Goal: Transaction & Acquisition: Purchase product/service

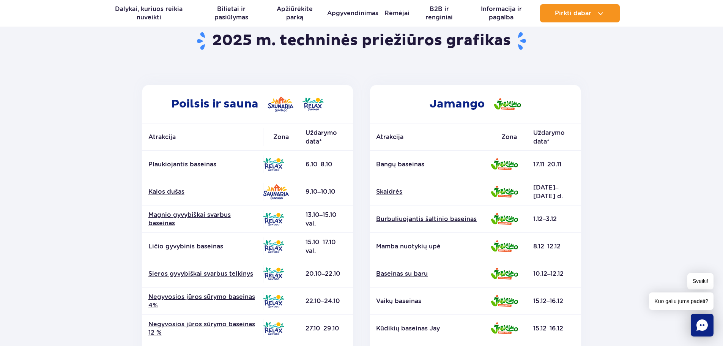
scroll to position [76, 0]
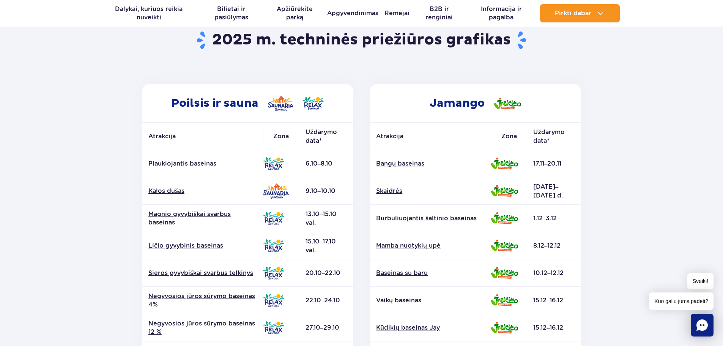
click at [655, 130] on section "Back to homepage 2025 m. techninės priežiūros grafikas Poilsis ir sauna Atrakci…" at bounding box center [361, 278] width 723 height 544
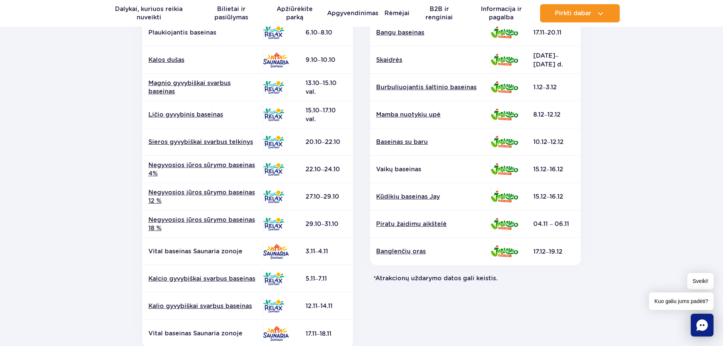
scroll to position [190, 0]
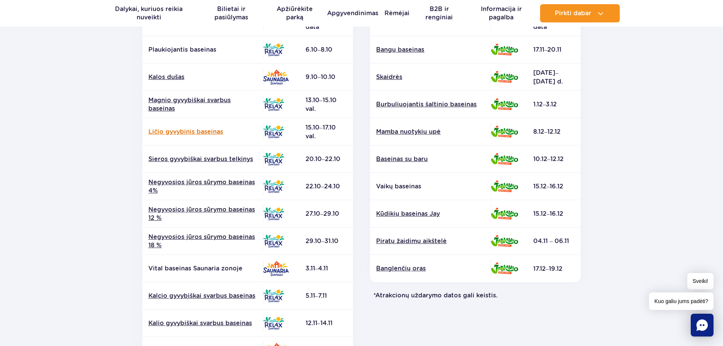
click at [187, 131] on font "Ličio gyvybinis baseinas" at bounding box center [185, 131] width 75 height 7
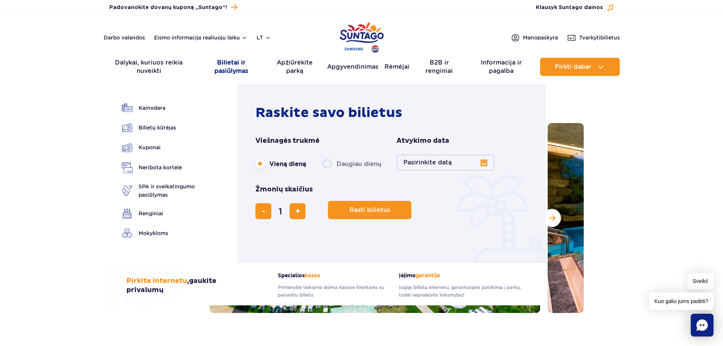
click at [229, 69] on font "Bilietai ir pasiūlymas" at bounding box center [231, 67] width 34 height 16
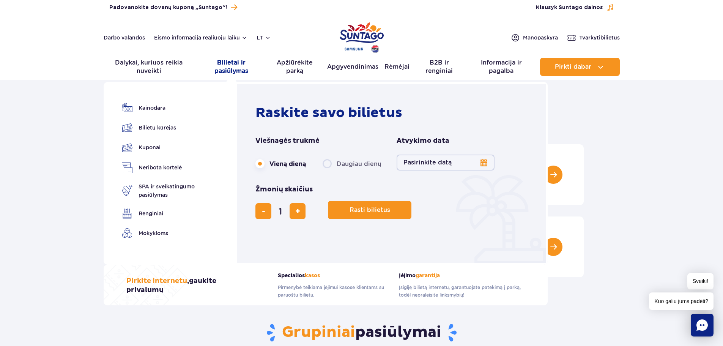
click at [233, 71] on font "Bilietai ir pasiūlymas" at bounding box center [231, 67] width 34 height 16
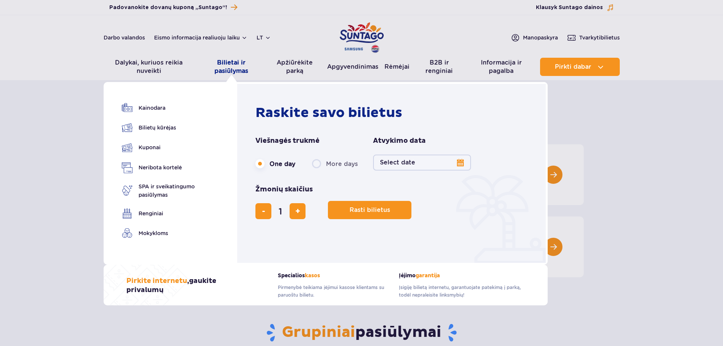
click at [225, 60] on font "Bilietai ir pasiūlymas" at bounding box center [231, 67] width 34 height 16
click at [223, 64] on font "Bilietai ir pasiūlymas" at bounding box center [231, 67] width 34 height 16
click at [399, 158] on button "Select date" at bounding box center [422, 163] width 98 height 16
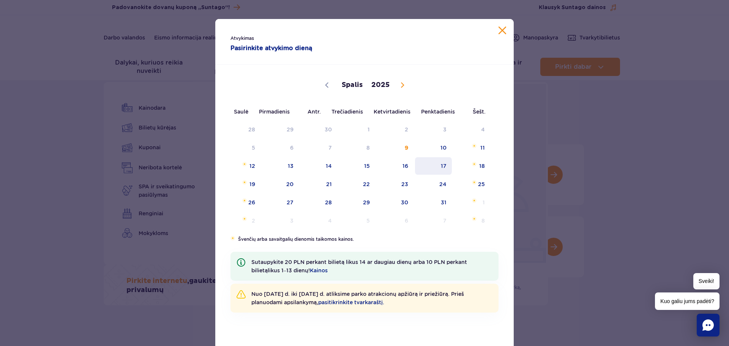
click at [441, 168] on font "17" at bounding box center [444, 166] width 6 height 6
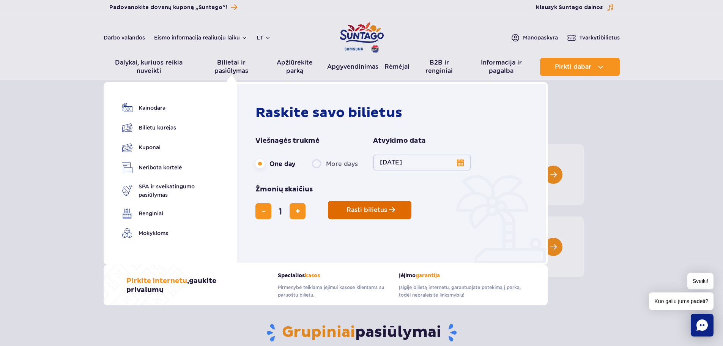
click at [367, 211] on span "Rasti bilietus" at bounding box center [367, 210] width 41 height 7
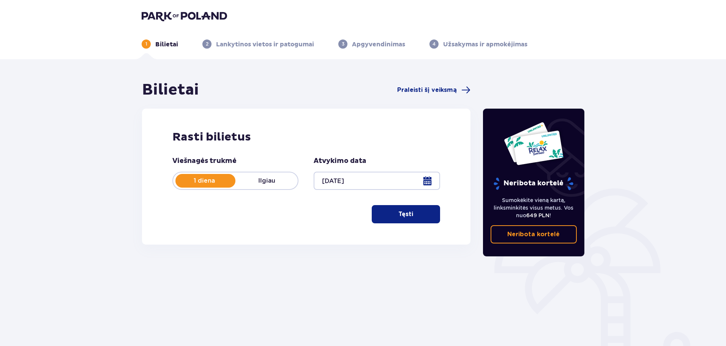
click at [404, 214] on font "Tęsti" at bounding box center [405, 214] width 15 height 6
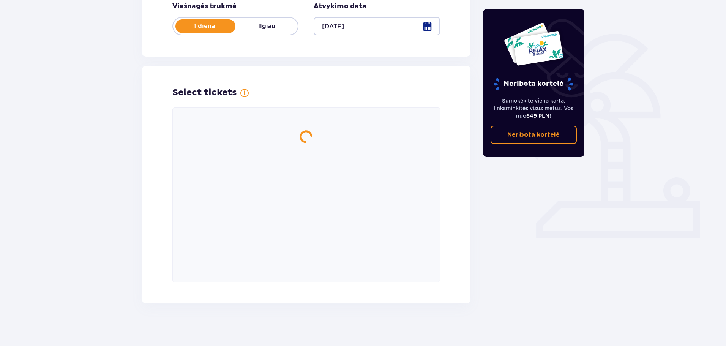
scroll to position [158, 0]
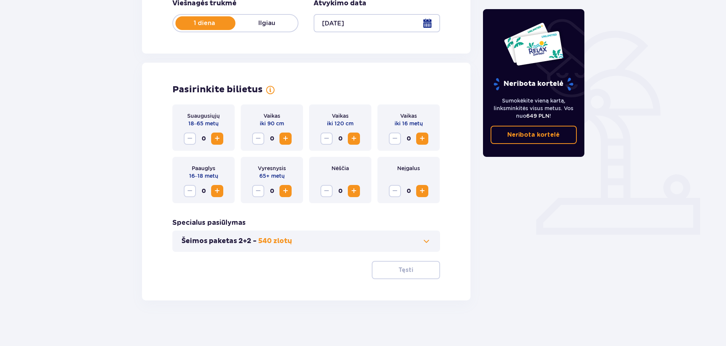
click at [217, 137] on span "Padidinti" at bounding box center [217, 138] width 9 height 9
click at [403, 270] on font "Tęsti" at bounding box center [405, 270] width 15 height 6
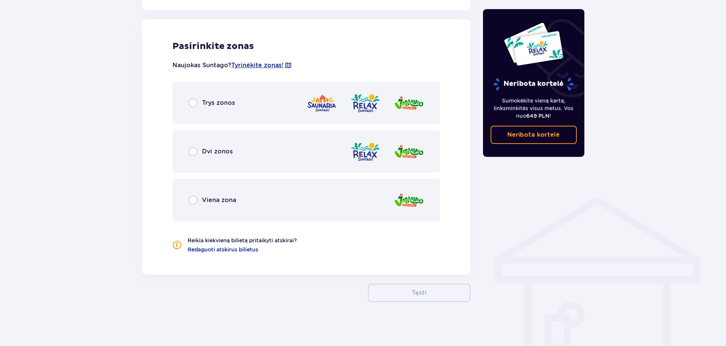
scroll to position [421, 0]
click at [413, 102] on img at bounding box center [409, 102] width 30 height 22
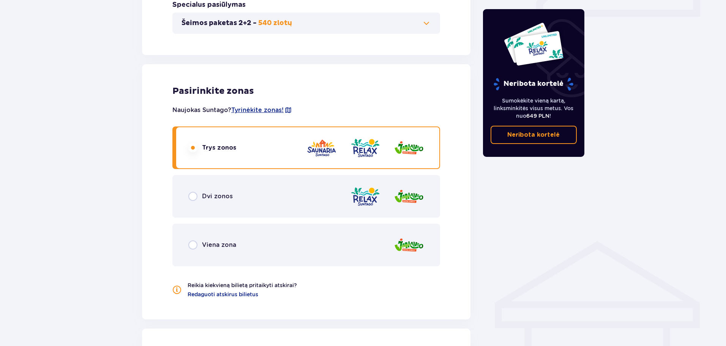
scroll to position [380, 0]
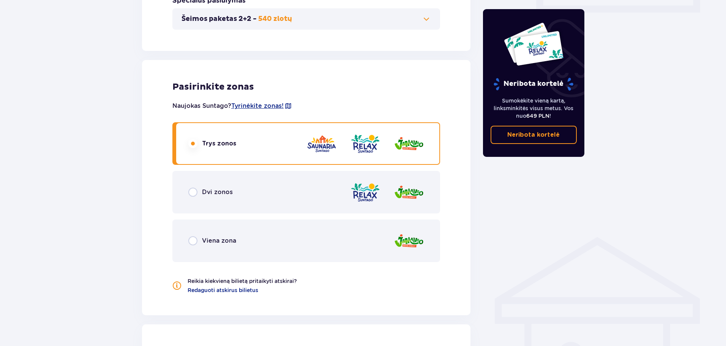
click at [193, 192] on input "radio" at bounding box center [192, 192] width 9 height 9
radio input "true"
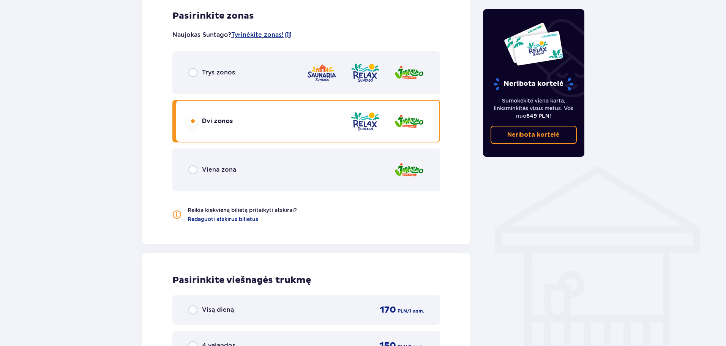
scroll to position [441, 0]
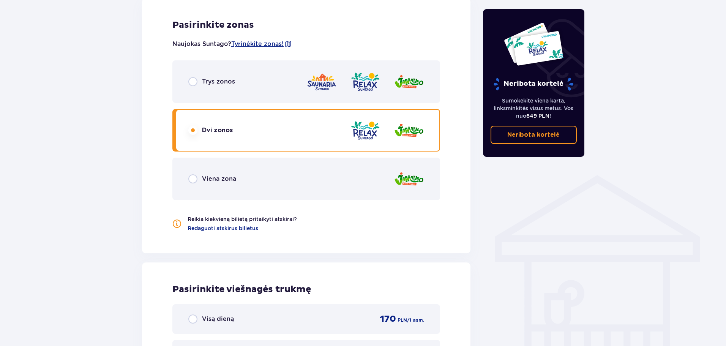
click at [193, 82] on input "radio" at bounding box center [192, 81] width 9 height 9
radio input "true"
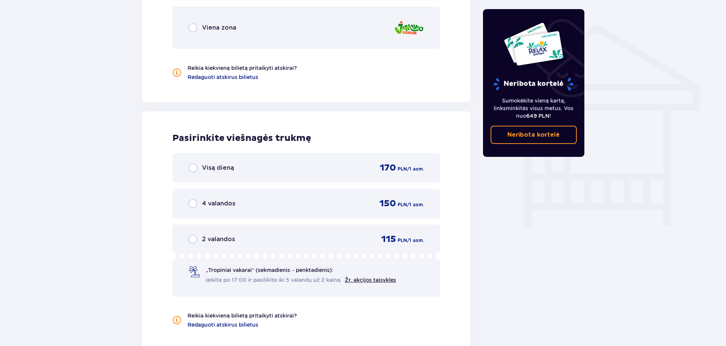
scroll to position [631, 0]
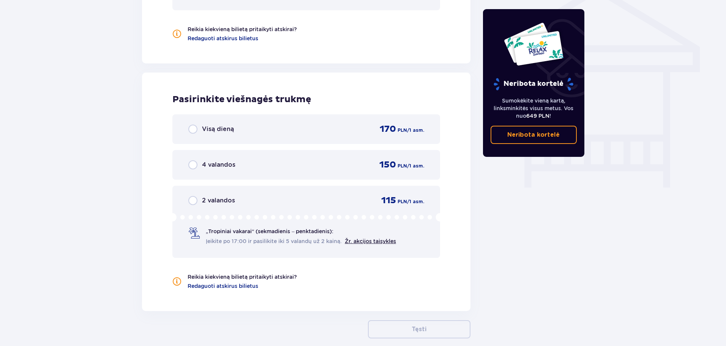
click at [195, 129] on input "radio" at bounding box center [192, 129] width 9 height 9
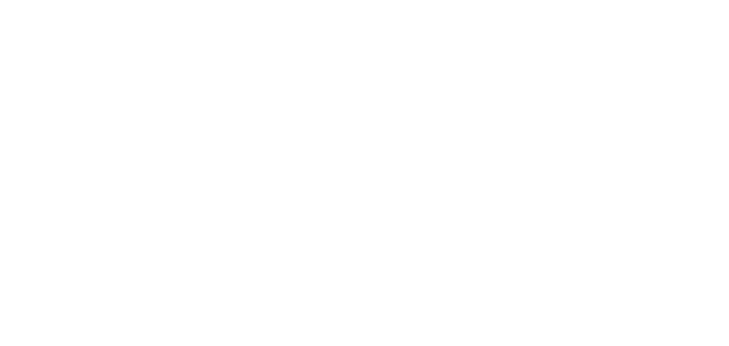
scroll to position [0, 0]
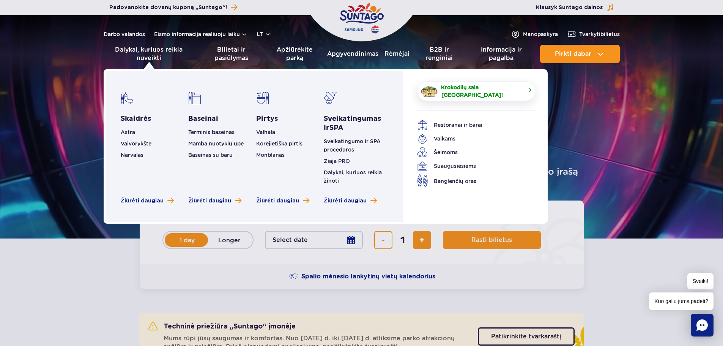
click at [467, 98] on span "Krokodilų sala [GEOGRAPHIC_DATA]!" at bounding box center [481, 91] width 80 height 15
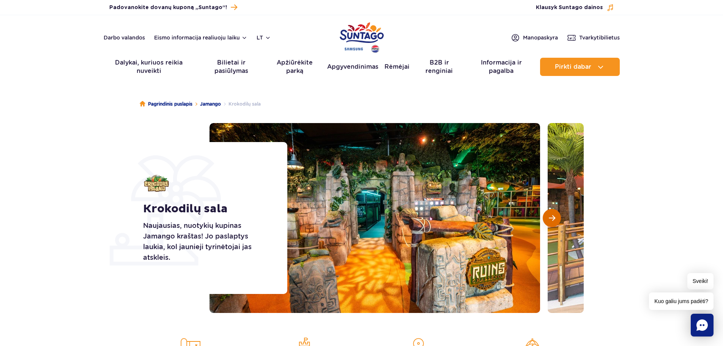
click at [555, 217] on span "Kita skaidrė" at bounding box center [552, 217] width 6 height 7
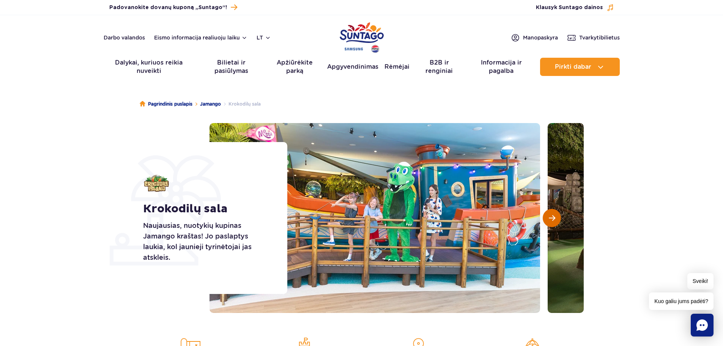
click at [555, 217] on span "Kita skaidrė" at bounding box center [552, 217] width 6 height 7
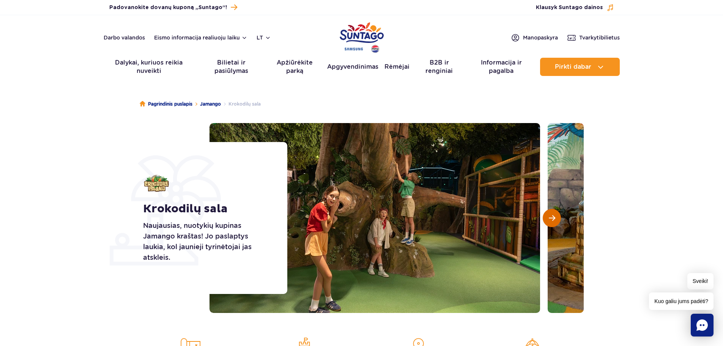
click at [555, 218] on button "Kita skaidrė" at bounding box center [552, 218] width 18 height 18
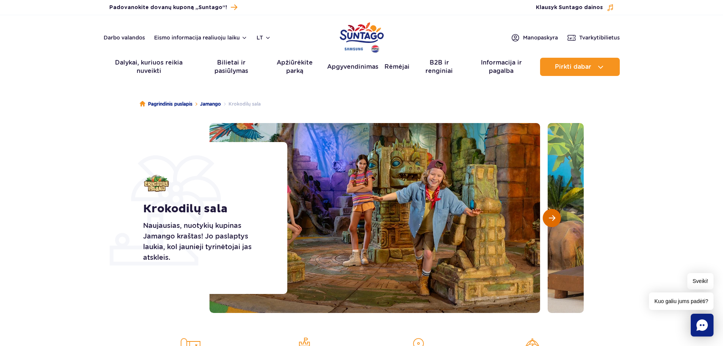
click at [555, 218] on button "Kita skaidrė" at bounding box center [552, 218] width 18 height 18
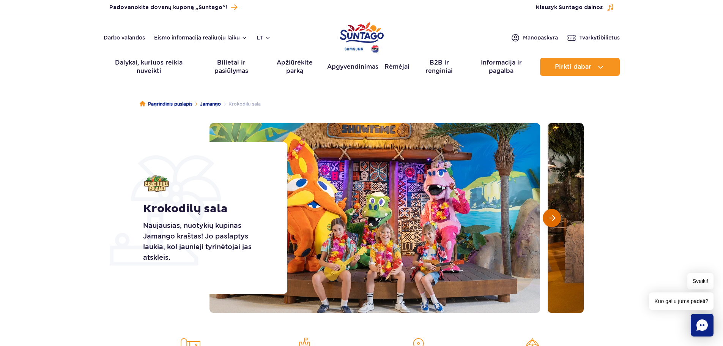
click at [555, 219] on span "Kita skaidrė" at bounding box center [552, 217] width 6 height 7
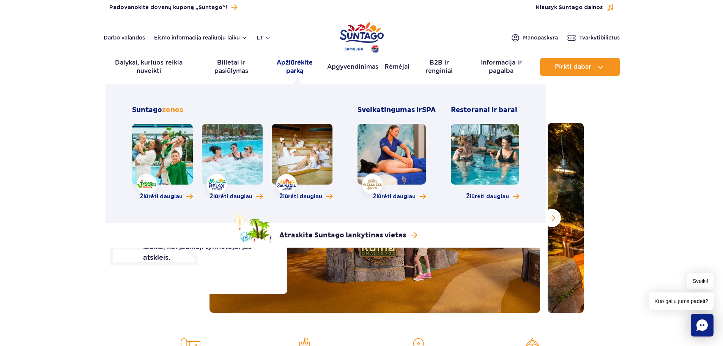
click at [298, 71] on font "Apžiūrėkite parką" at bounding box center [295, 67] width 36 height 16
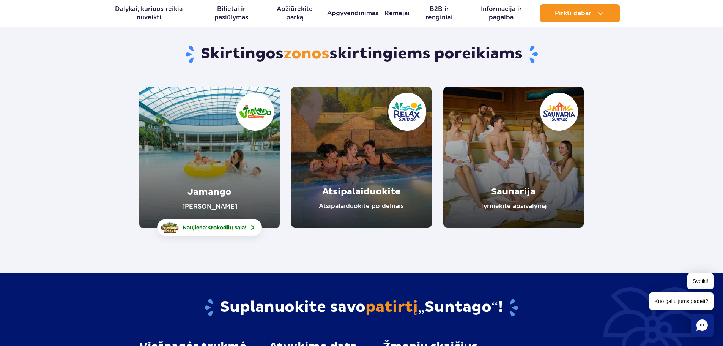
scroll to position [38, 0]
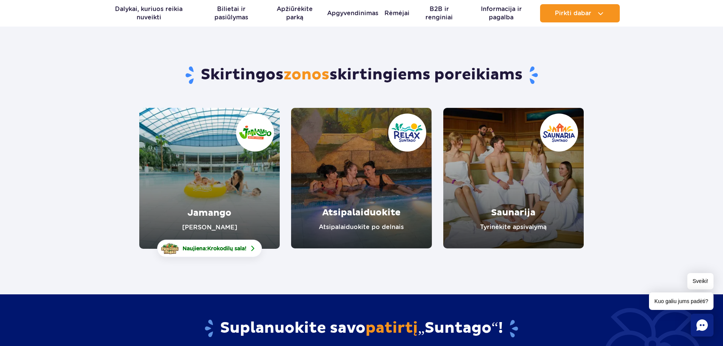
click at [231, 155] on link "Jamango" at bounding box center [209, 178] width 140 height 141
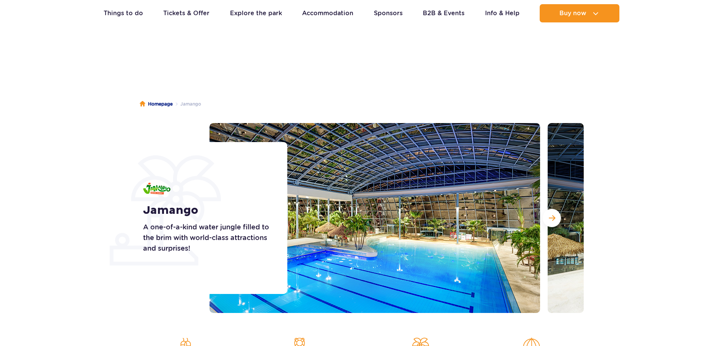
scroll to position [38, 0]
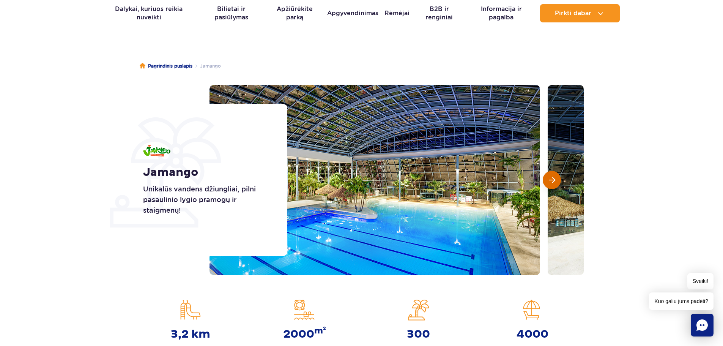
click at [551, 180] on span "Kita skaidrė" at bounding box center [552, 180] width 6 height 7
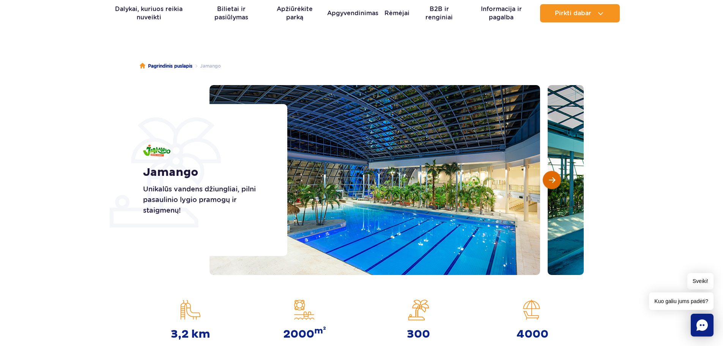
scroll to position [0, 0]
click at [551, 180] on span "Kita skaidrė" at bounding box center [552, 180] width 6 height 7
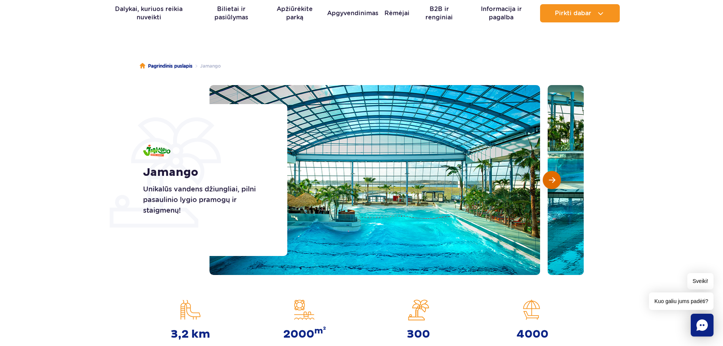
click at [550, 180] on span "Kita skaidrė" at bounding box center [552, 180] width 6 height 7
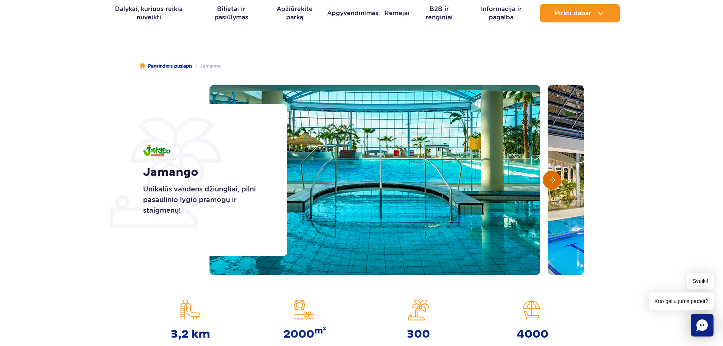
click at [550, 180] on span "Kita skaidrė" at bounding box center [552, 180] width 6 height 7
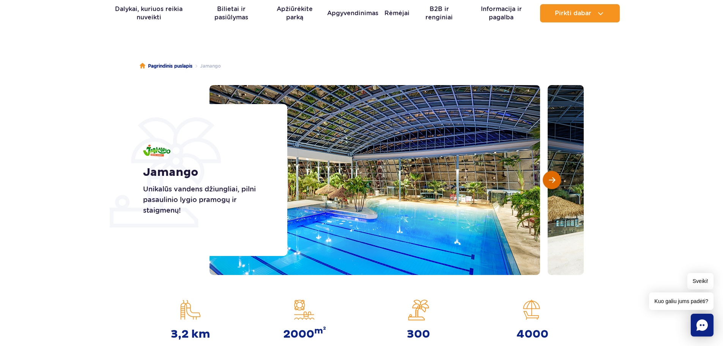
click at [550, 180] on span "Kita skaidrė" at bounding box center [552, 180] width 6 height 7
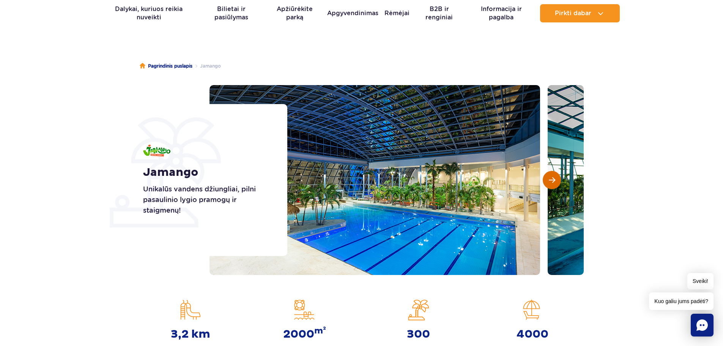
click at [550, 180] on span "Kita skaidrė" at bounding box center [552, 180] width 6 height 7
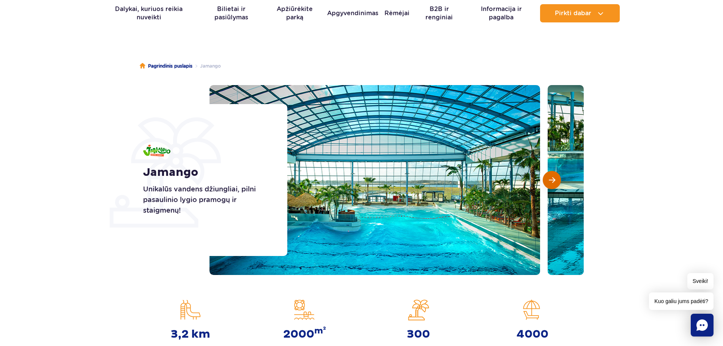
click at [550, 180] on span "Kita skaidrė" at bounding box center [552, 180] width 6 height 7
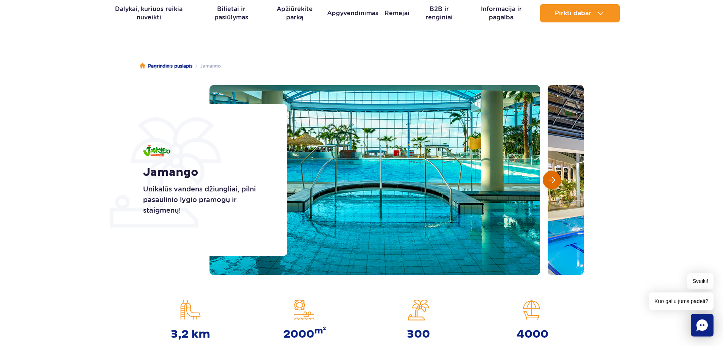
click at [550, 180] on span "Kita skaidrė" at bounding box center [552, 180] width 6 height 7
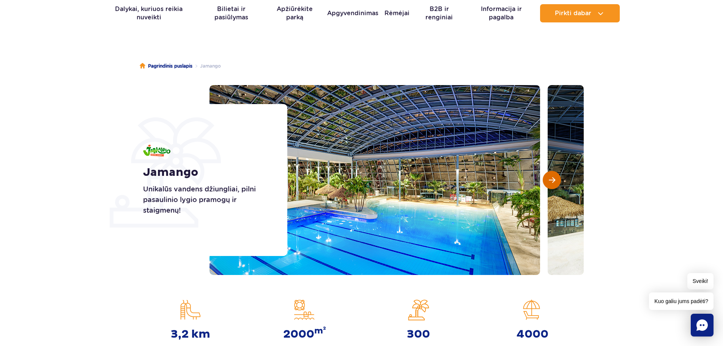
click at [550, 180] on span "Kita skaidrė" at bounding box center [552, 180] width 6 height 7
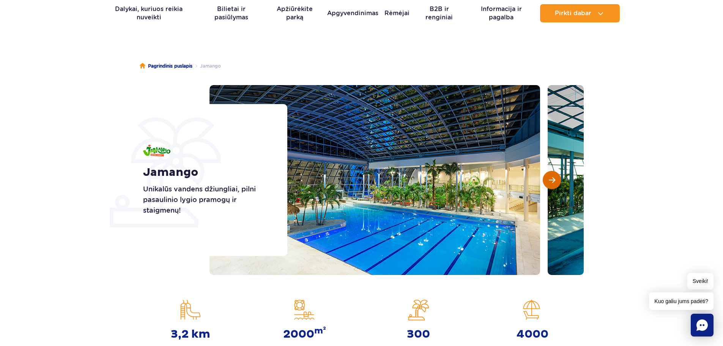
click at [550, 180] on span "Kita skaidrė" at bounding box center [552, 180] width 6 height 7
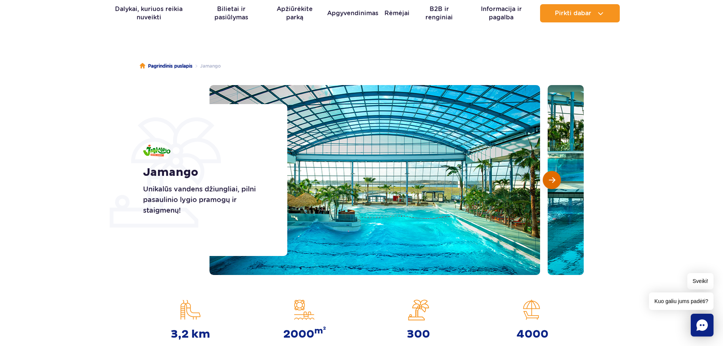
click at [550, 180] on span "Kita skaidrė" at bounding box center [552, 180] width 6 height 7
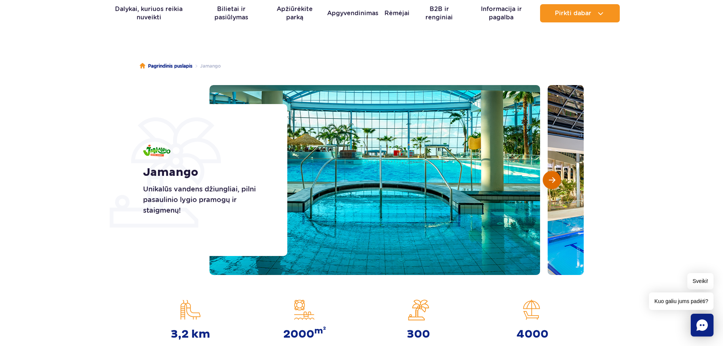
click at [549, 178] on span "Kita skaidrė" at bounding box center [552, 180] width 6 height 7
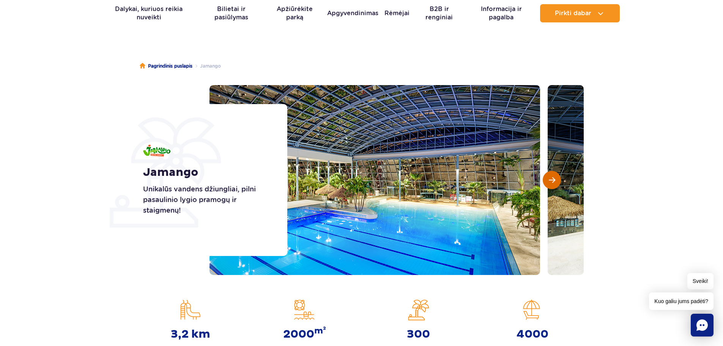
click at [549, 179] on span "Kita skaidrė" at bounding box center [552, 180] width 6 height 7
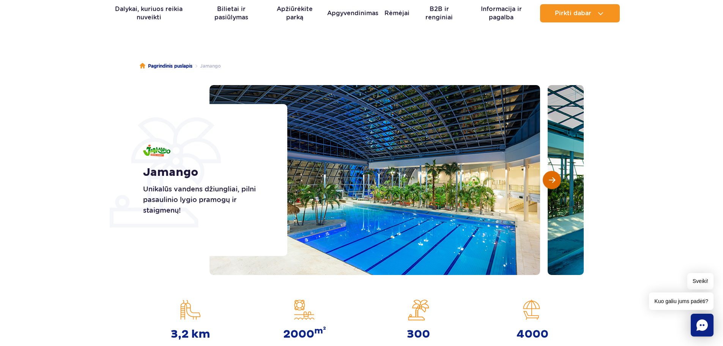
click at [549, 179] on span "Kita skaidrė" at bounding box center [552, 180] width 6 height 7
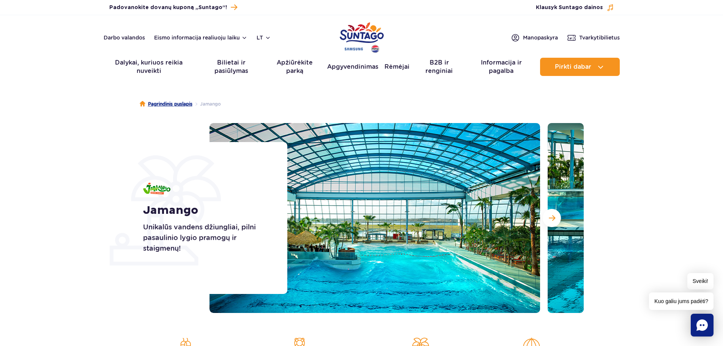
click at [155, 102] on font "Pagrindinis puslapis" at bounding box center [170, 104] width 44 height 6
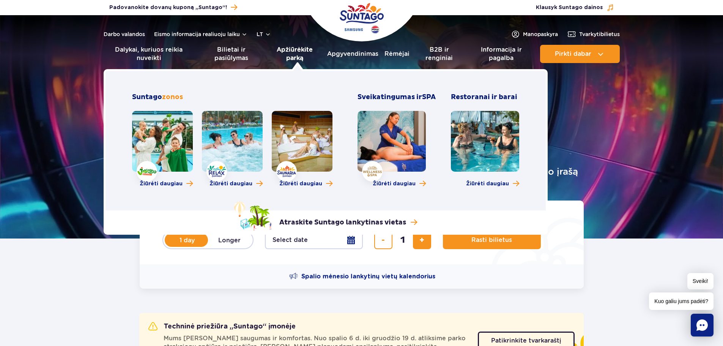
click at [295, 52] on font "Apžiūrėkite parką" at bounding box center [295, 54] width 36 height 16
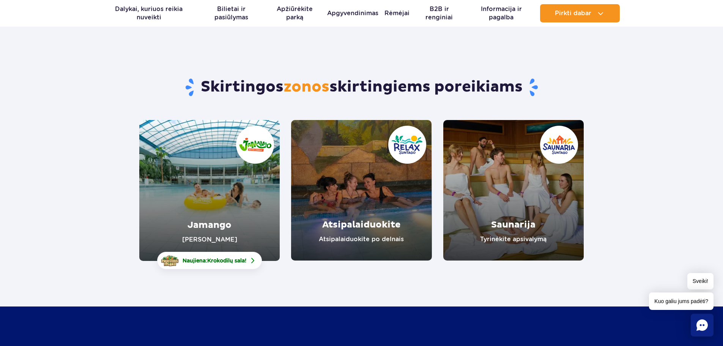
scroll to position [38, 0]
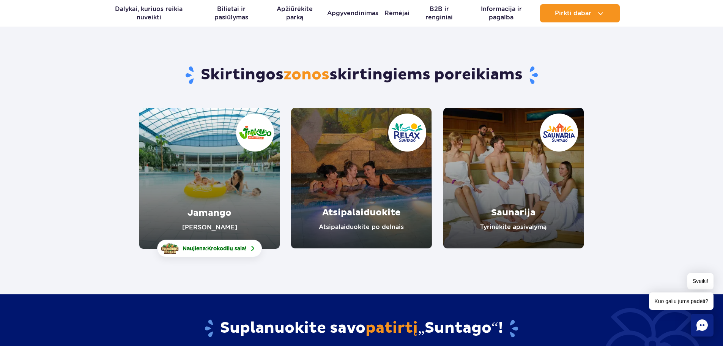
click at [357, 214] on link "Atsipalaiduokite" at bounding box center [361, 178] width 140 height 140
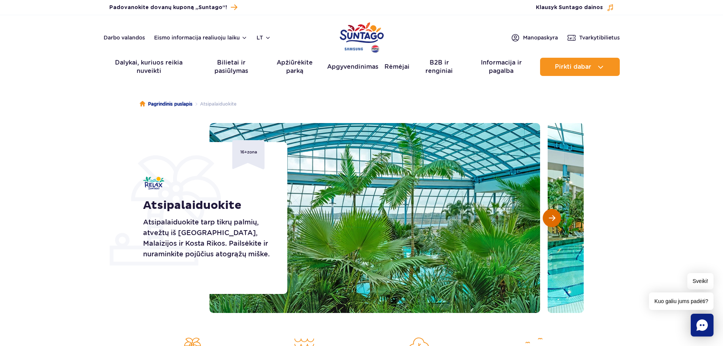
click at [550, 220] on span "Kita skaidrė" at bounding box center [552, 217] width 6 height 7
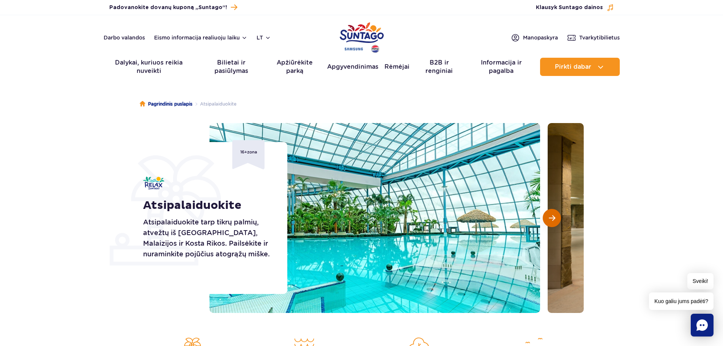
click at [552, 221] on span "Kita skaidrė" at bounding box center [552, 217] width 6 height 7
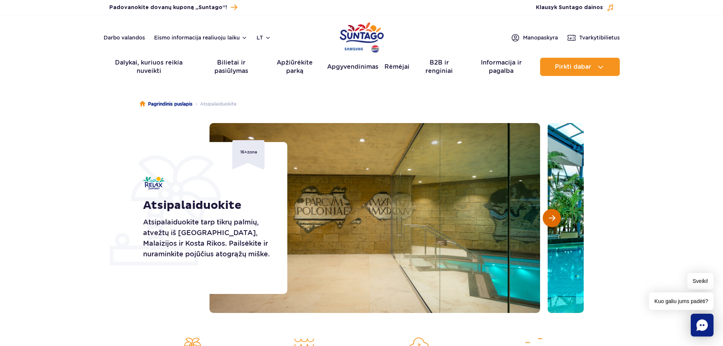
click at [552, 221] on span "Kita skaidrė" at bounding box center [552, 217] width 6 height 7
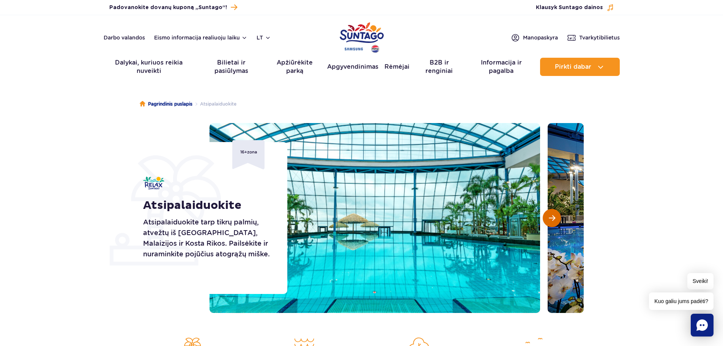
click at [553, 222] on button "Kita skaidrė" at bounding box center [552, 218] width 18 height 18
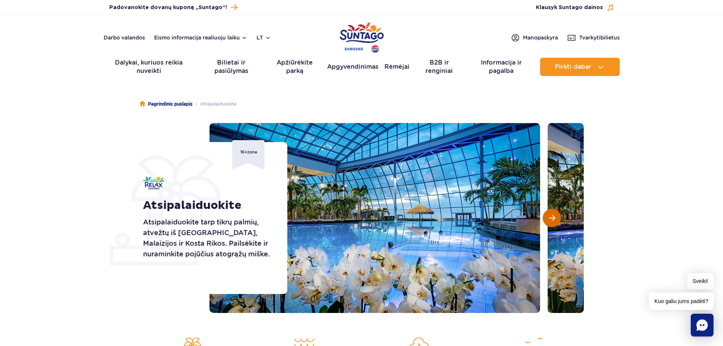
click at [553, 222] on button "Kita skaidrė" at bounding box center [552, 218] width 18 height 18
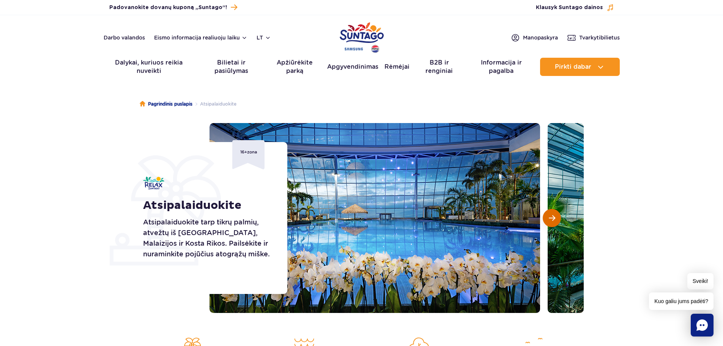
click at [553, 222] on button "Kita skaidrė" at bounding box center [552, 218] width 18 height 18
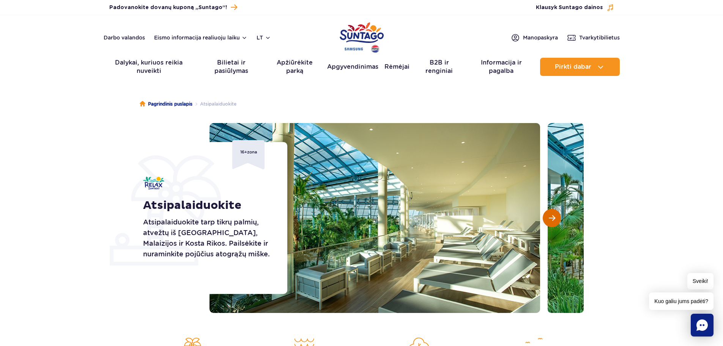
click at [554, 222] on button "Kita skaidrė" at bounding box center [552, 218] width 18 height 18
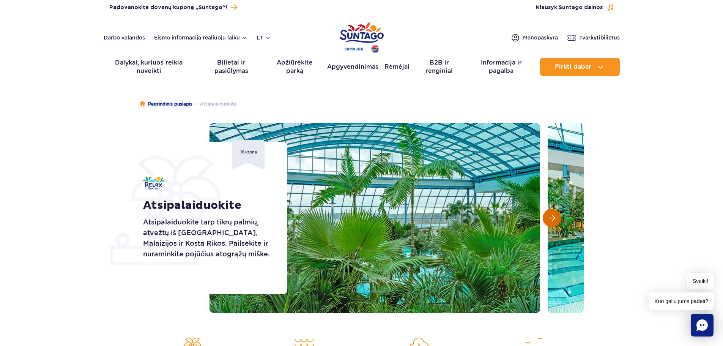
click at [555, 218] on span "Kita skaidrė" at bounding box center [552, 217] width 6 height 7
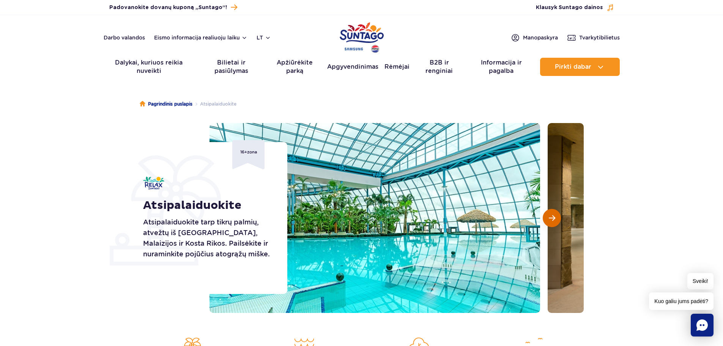
click at [554, 221] on span "Kita skaidrė" at bounding box center [552, 217] width 6 height 7
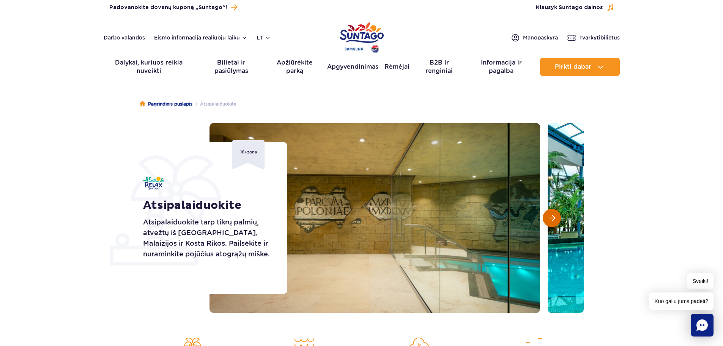
click at [554, 221] on span "Kita skaidrė" at bounding box center [552, 217] width 6 height 7
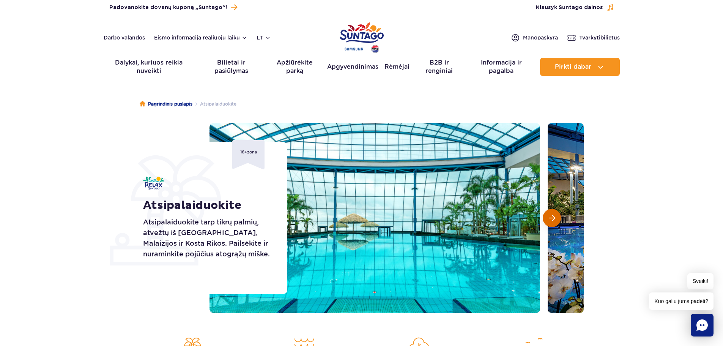
click at [554, 221] on span "Kita skaidrė" at bounding box center [552, 217] width 6 height 7
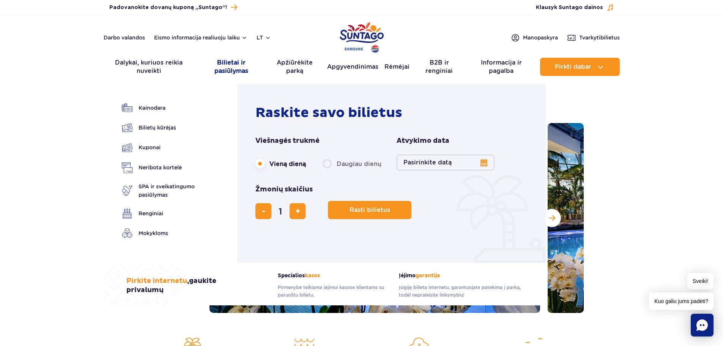
click at [229, 63] on font "Bilietai ir pasiūlymas" at bounding box center [231, 67] width 34 height 16
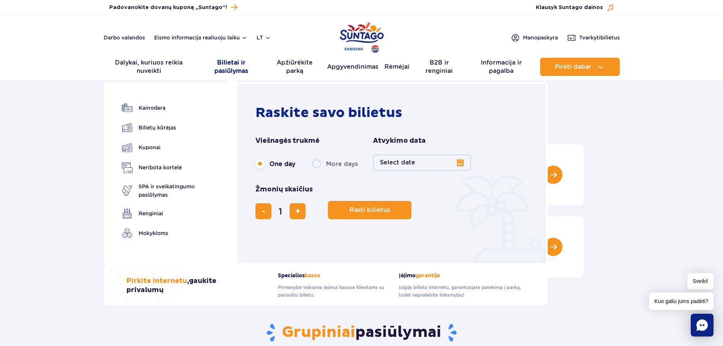
click at [232, 62] on font "Bilietai ir pasiūlymas" at bounding box center [231, 67] width 34 height 16
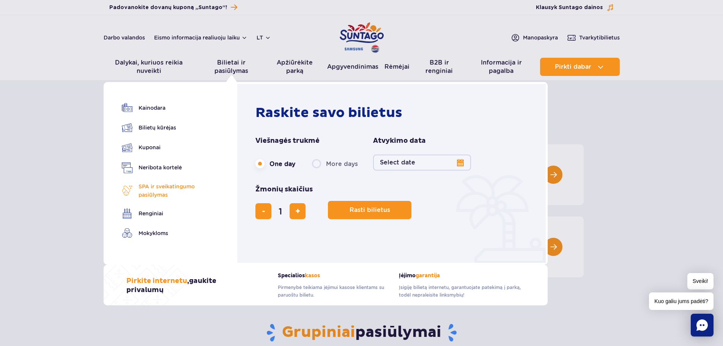
click at [159, 195] on font "SPA ir sveikatingumo pasiūlymas" at bounding box center [167, 190] width 56 height 14
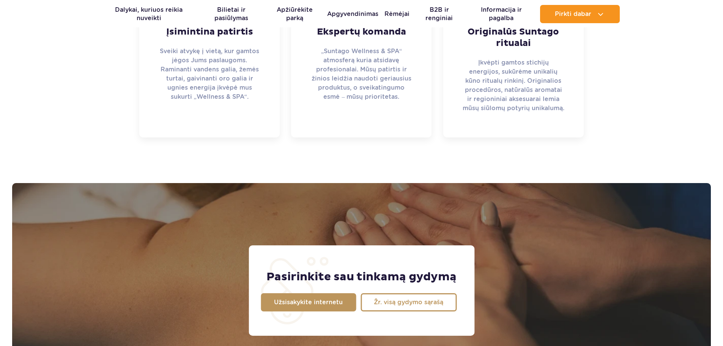
scroll to position [324, 0]
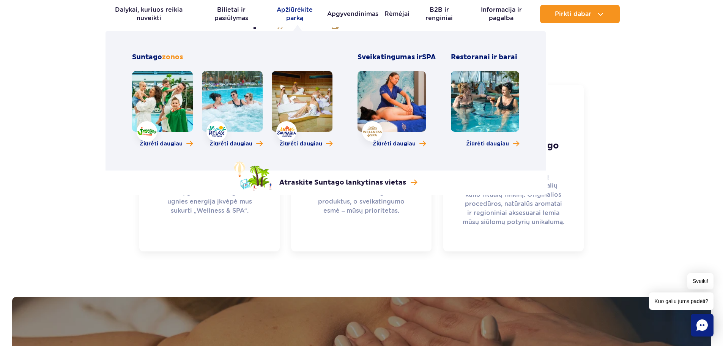
click at [295, 18] on font "Apžiūrėkite parką" at bounding box center [295, 14] width 36 height 16
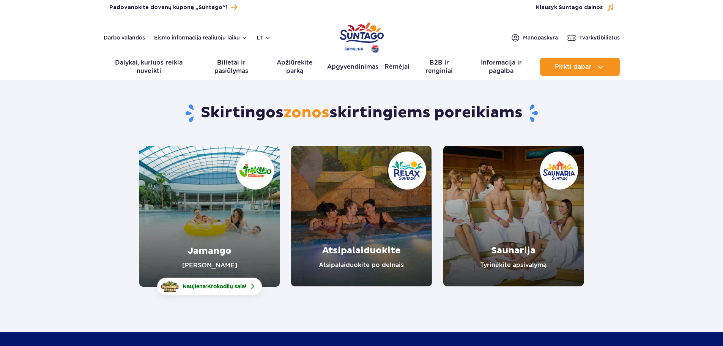
click at [509, 254] on link "Saunarija" at bounding box center [513, 216] width 140 height 140
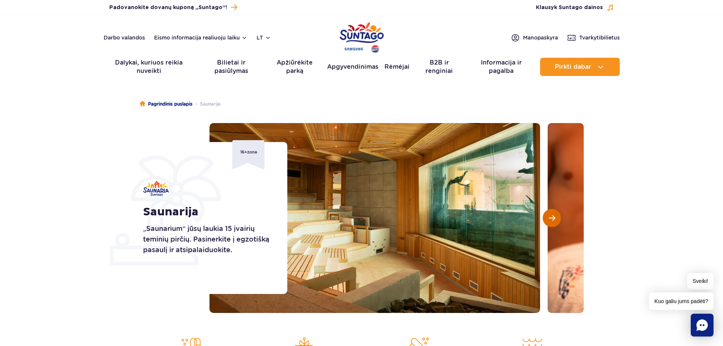
click at [555, 219] on span "Kita skaidrė" at bounding box center [552, 217] width 6 height 7
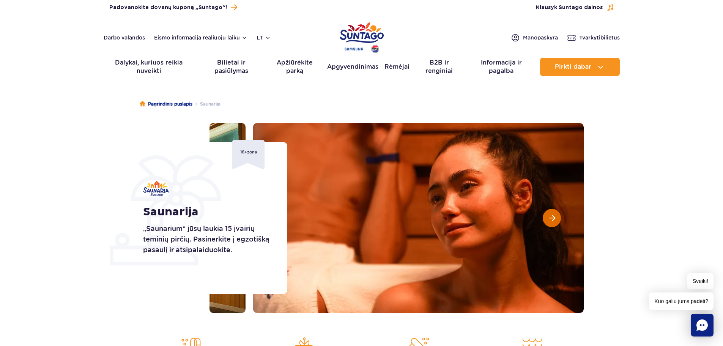
click at [555, 219] on span "Kita skaidrė" at bounding box center [552, 217] width 6 height 7
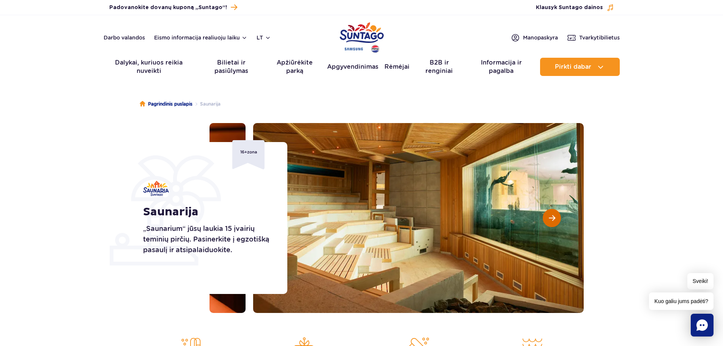
click at [555, 219] on span "Kita skaidrė" at bounding box center [552, 217] width 6 height 7
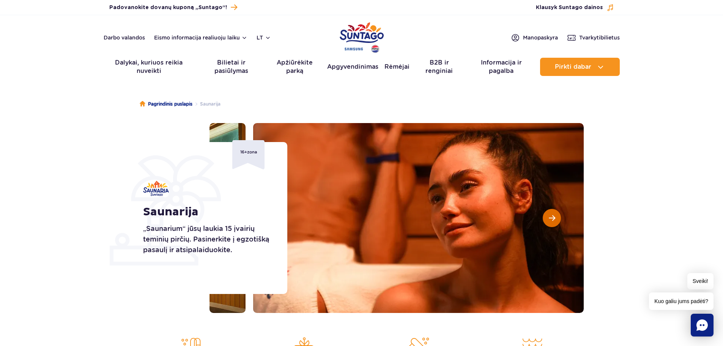
click at [555, 219] on span "Kita skaidrė" at bounding box center [552, 217] width 6 height 7
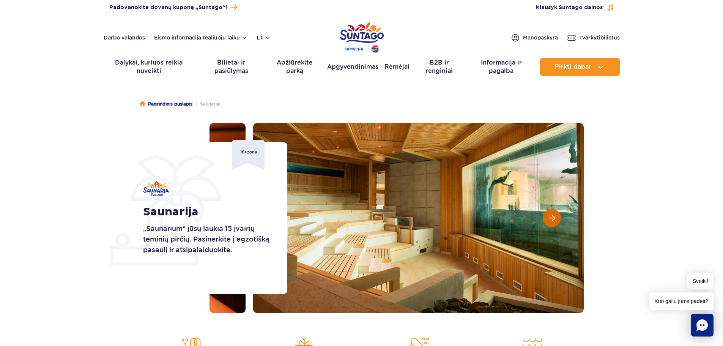
click at [555, 219] on span "Kita skaidrė" at bounding box center [552, 217] width 6 height 7
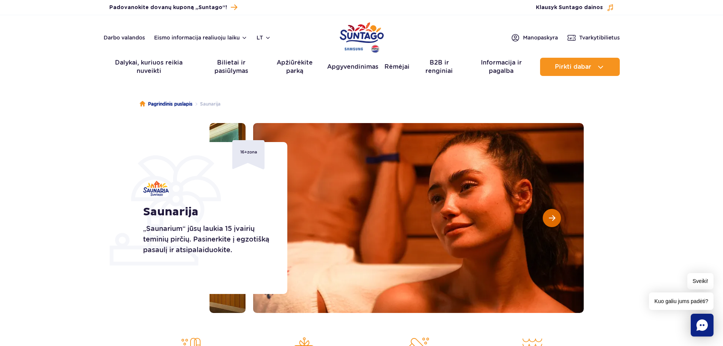
click at [555, 219] on span "Kita skaidrė" at bounding box center [552, 217] width 6 height 7
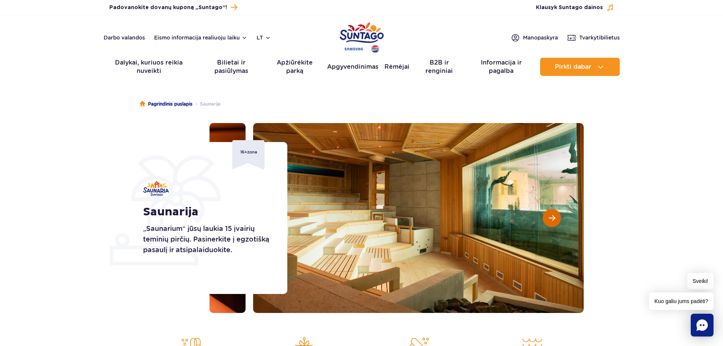
click at [555, 219] on span "Kita skaidrė" at bounding box center [552, 217] width 6 height 7
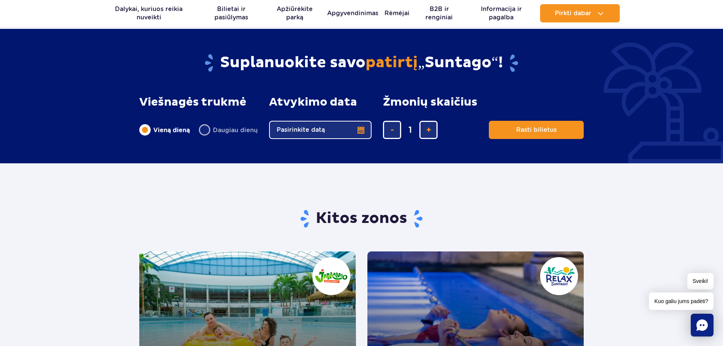
scroll to position [1215, 0]
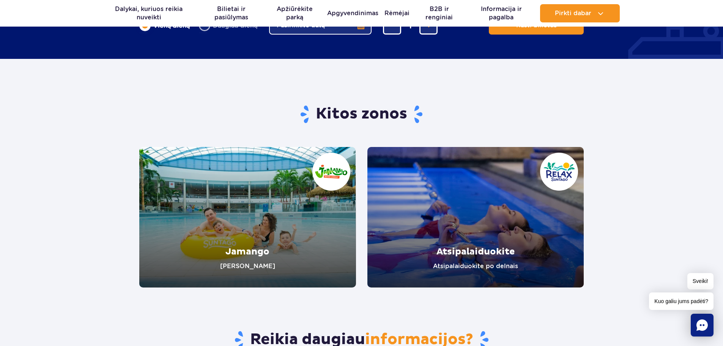
click at [250, 263] on link "Jamango" at bounding box center [247, 217] width 217 height 140
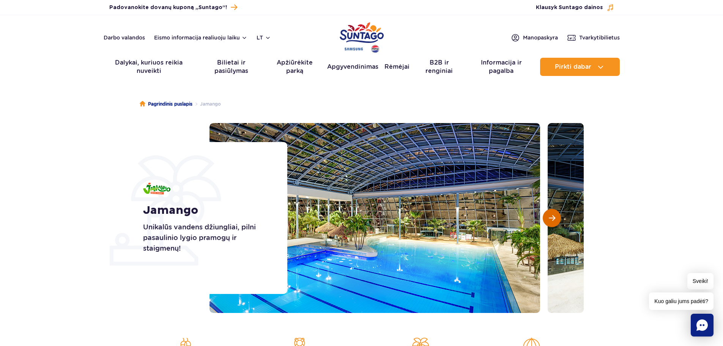
click at [551, 216] on span "Kita skaidrė" at bounding box center [552, 217] width 6 height 7
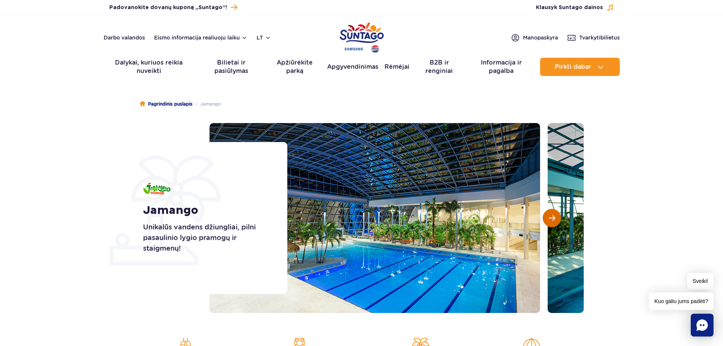
click at [551, 216] on span "Kita skaidrė" at bounding box center [552, 217] width 6 height 7
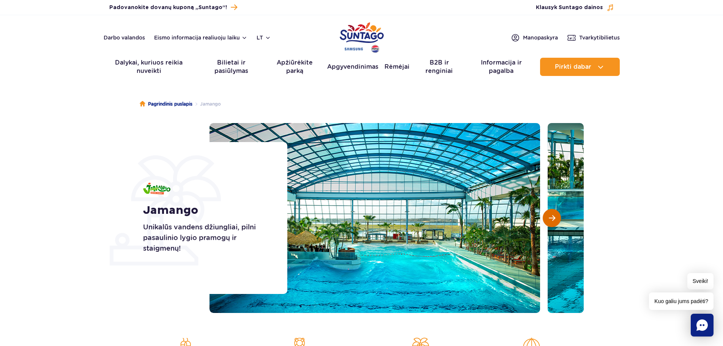
click at [551, 216] on span "Kita skaidrė" at bounding box center [552, 217] width 6 height 7
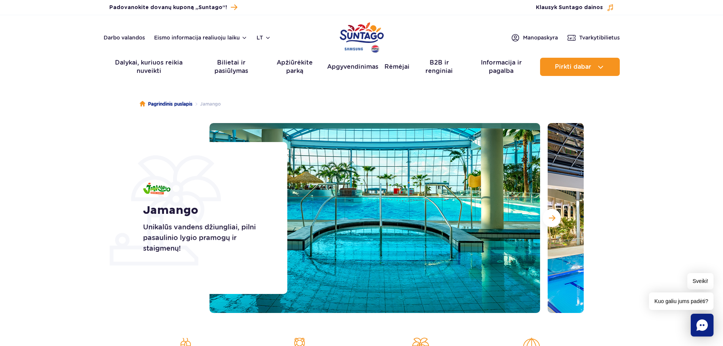
drag, startPoint x: 551, startPoint y: 216, endPoint x: 480, endPoint y: 210, distance: 70.8
click at [550, 216] on span "Kita skaidrė" at bounding box center [552, 217] width 6 height 7
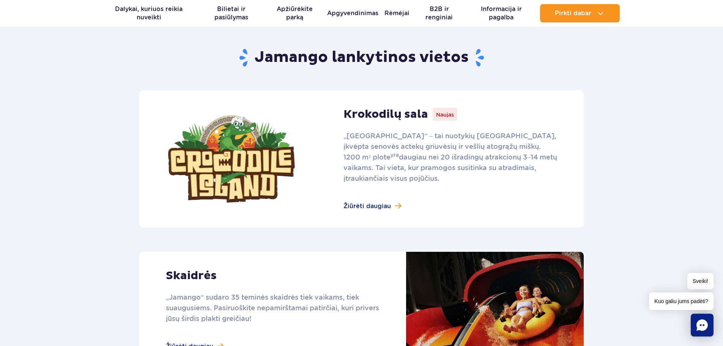
scroll to position [456, 0]
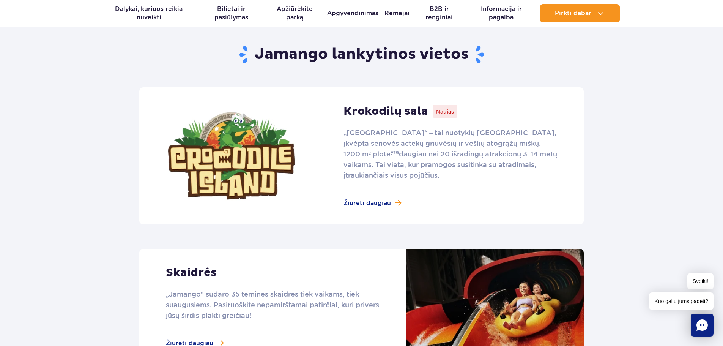
click at [380, 203] on link at bounding box center [361, 155] width 445 height 137
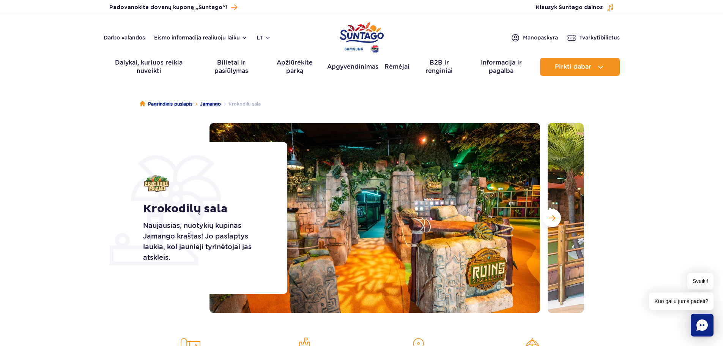
click at [208, 105] on font "Jamango" at bounding box center [210, 104] width 21 height 6
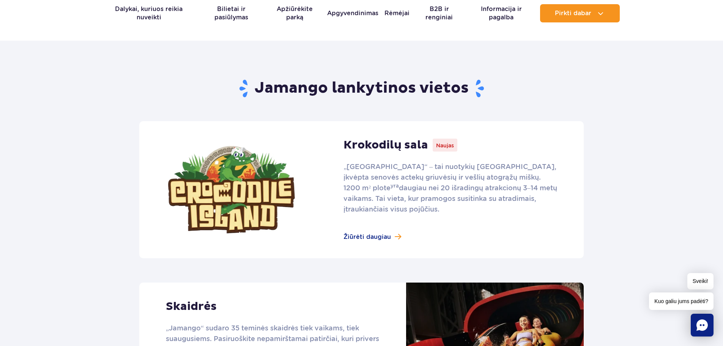
scroll to position [418, 0]
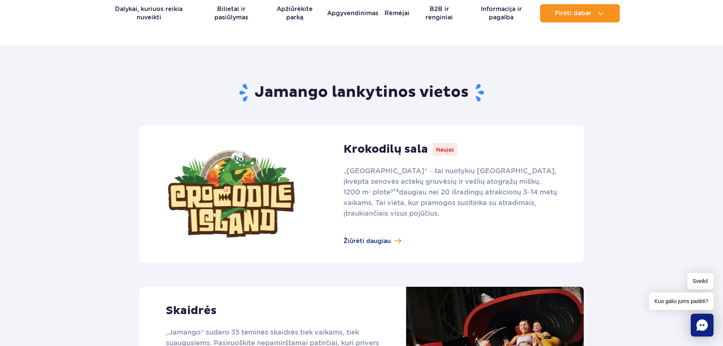
click at [372, 241] on link at bounding box center [361, 193] width 445 height 137
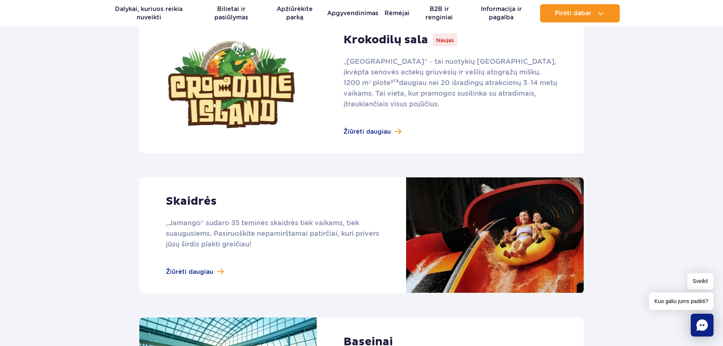
scroll to position [531, 0]
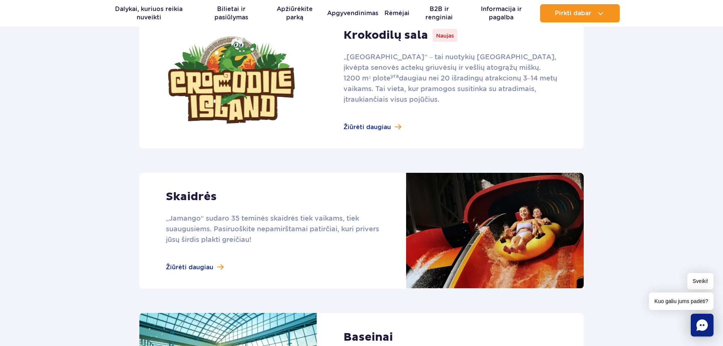
click at [195, 193] on link at bounding box center [361, 231] width 445 height 116
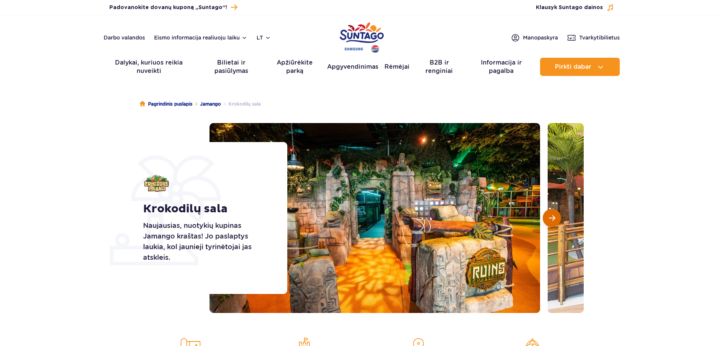
click at [548, 215] on button "Kita skaidrė" at bounding box center [552, 218] width 18 height 18
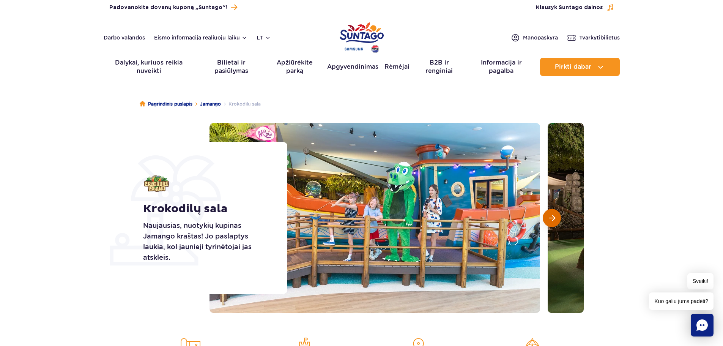
click at [548, 215] on button "Kita skaidrė" at bounding box center [552, 218] width 18 height 18
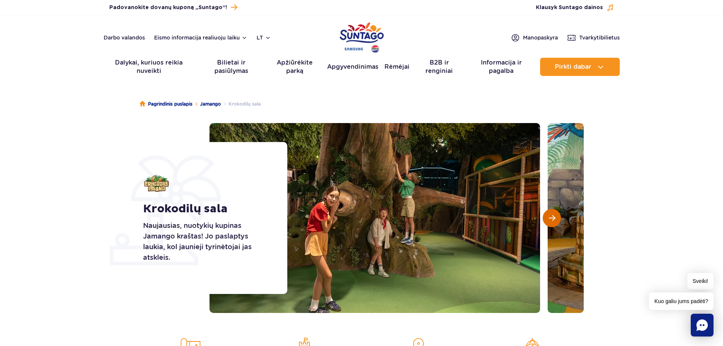
click at [548, 215] on button "Kita skaidrė" at bounding box center [552, 218] width 18 height 18
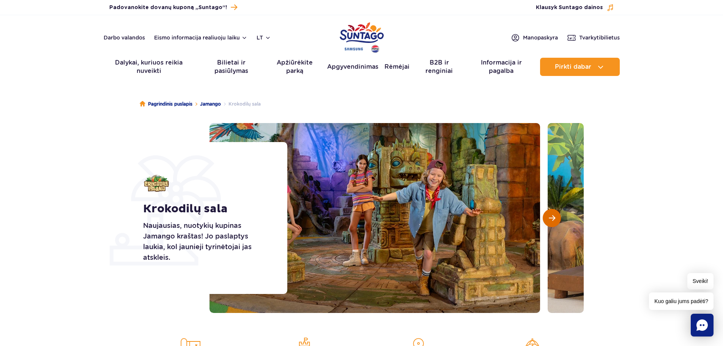
click at [548, 215] on button "Kita skaidrė" at bounding box center [552, 218] width 18 height 18
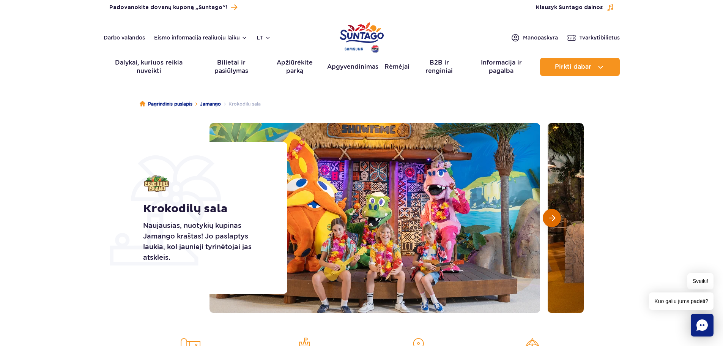
click at [548, 215] on button "Kita skaidrė" at bounding box center [552, 218] width 18 height 18
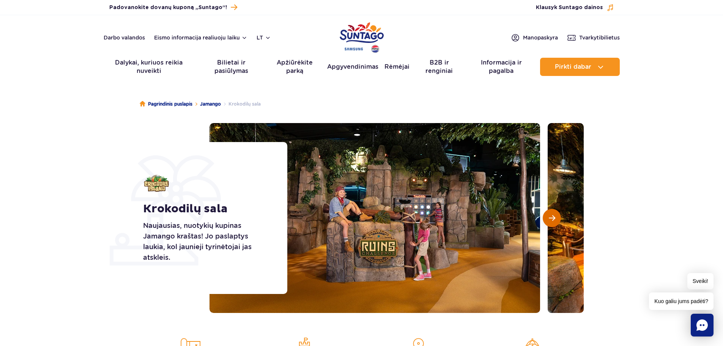
click at [548, 215] on button "Kita skaidrė" at bounding box center [552, 218] width 18 height 18
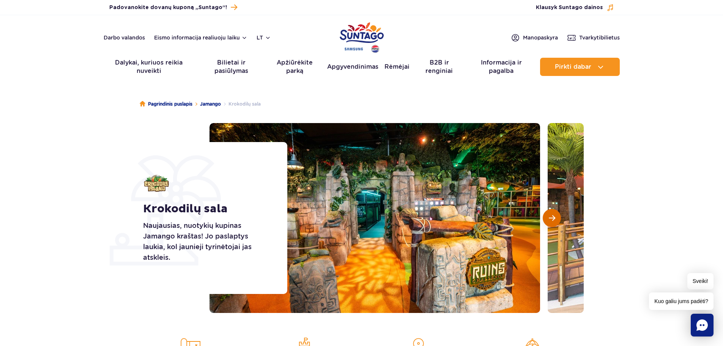
click at [548, 215] on button "Kita skaidrė" at bounding box center [552, 218] width 18 height 18
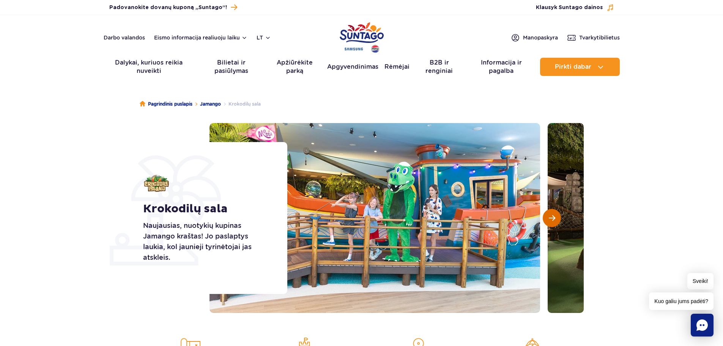
click at [548, 216] on button "Kita skaidrė" at bounding box center [552, 218] width 18 height 18
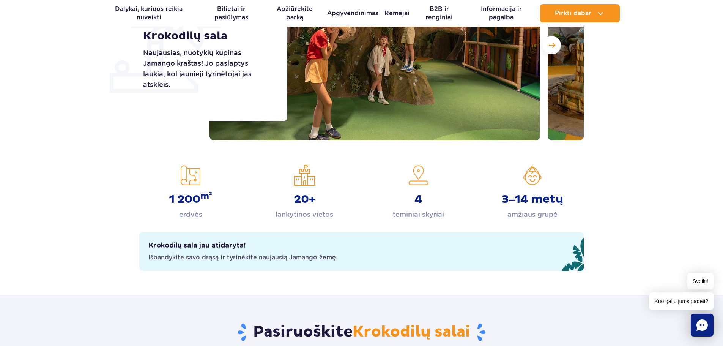
scroll to position [190, 0]
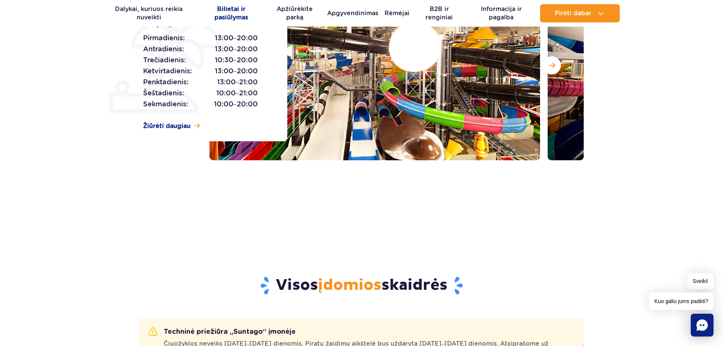
scroll to position [152, 0]
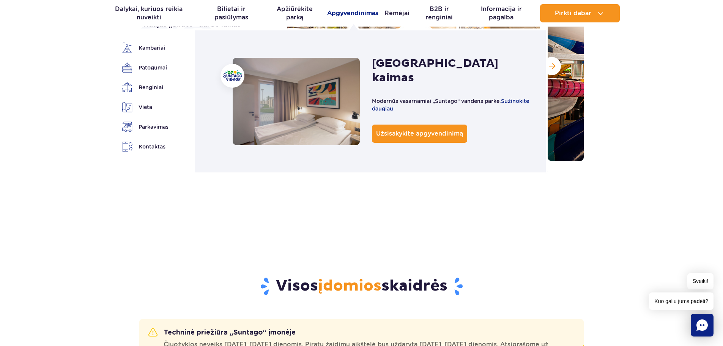
click at [346, 13] on font "Apgyvendinimas" at bounding box center [352, 12] width 51 height 7
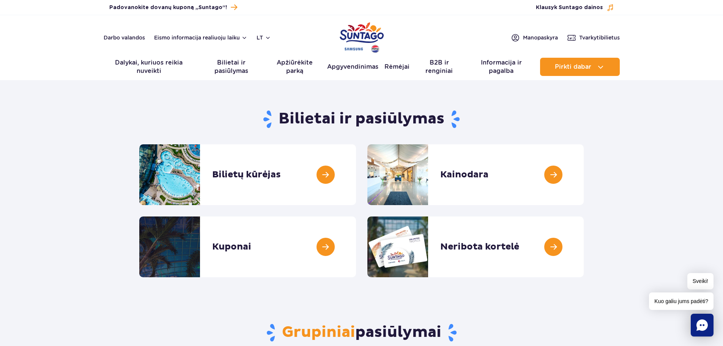
click at [630, 110] on section "Bilietai ir pasiūlymas Bilietų kūrėjas Tickets creator Kainodara Pricing Kupona…" at bounding box center [361, 190] width 723 height 174
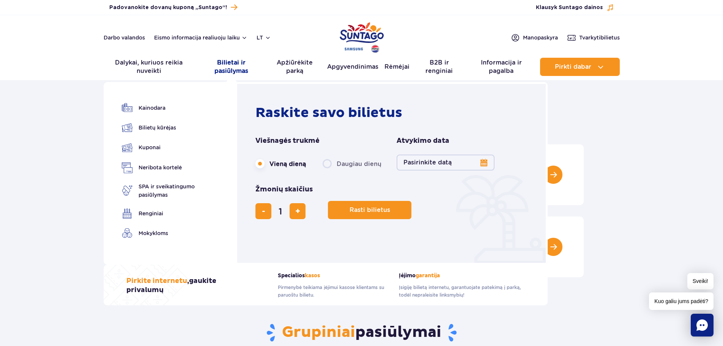
click at [233, 65] on font "Bilietai ir pasiūlymas" at bounding box center [231, 67] width 34 height 16
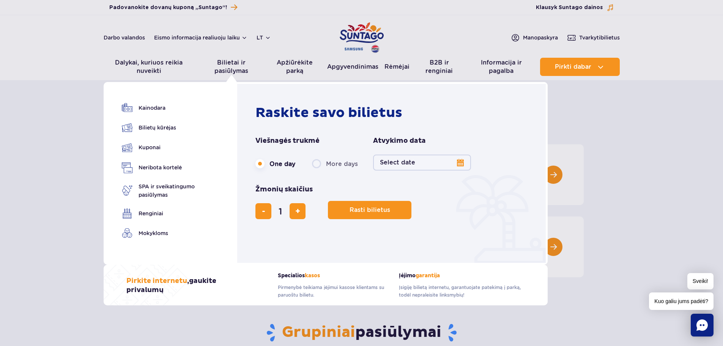
click at [409, 164] on button "Select date" at bounding box center [422, 163] width 98 height 16
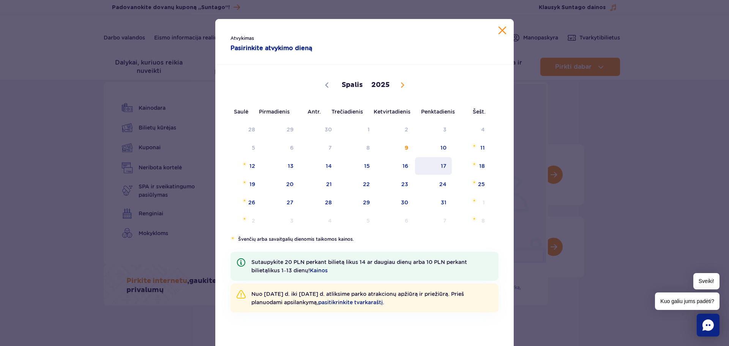
click at [441, 167] on font "17" at bounding box center [444, 166] width 6 height 6
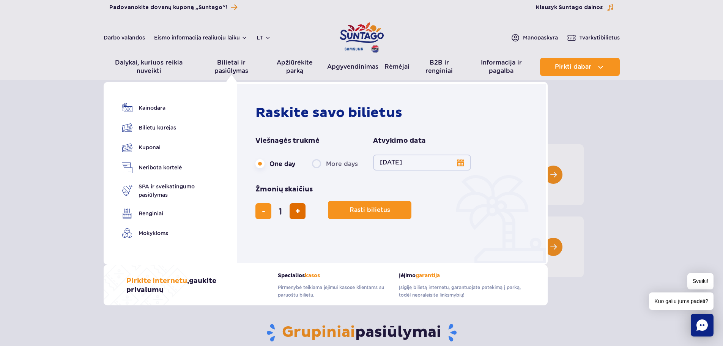
click at [302, 213] on button "add ticket" at bounding box center [298, 211] width 16 height 16
click at [265, 211] on span "remove ticket" at bounding box center [263, 211] width 3 height 0
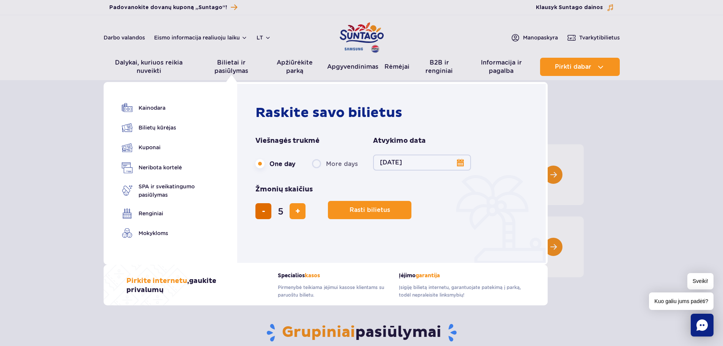
type input "4"
click at [367, 210] on span "Rasti bilietus" at bounding box center [367, 210] width 41 height 7
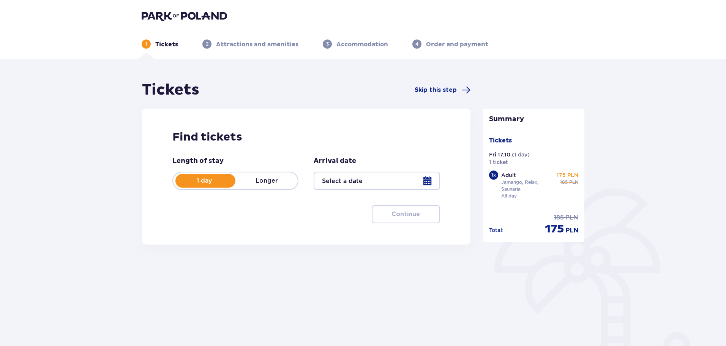
type input "[DATE]"
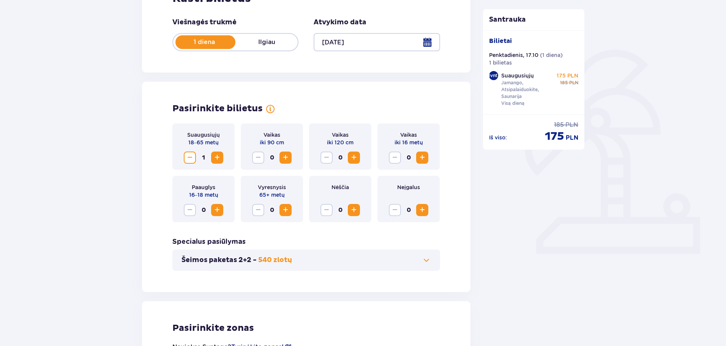
scroll to position [152, 0]
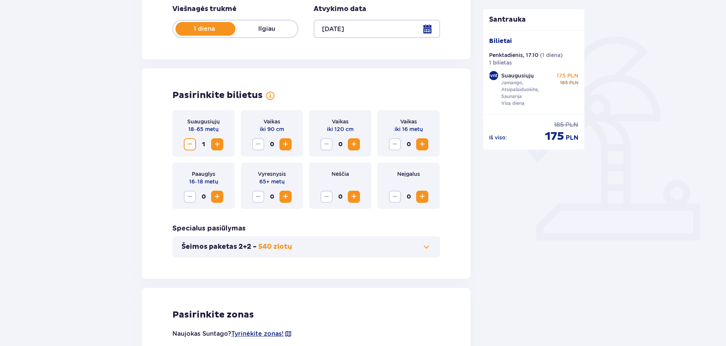
click at [215, 142] on span "Padidinti" at bounding box center [217, 144] width 9 height 9
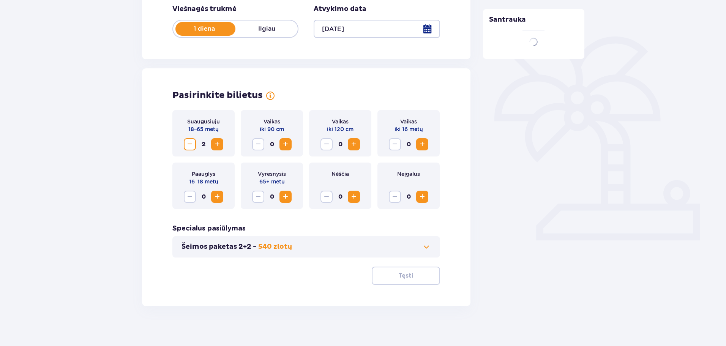
click at [216, 143] on span "Padidinti" at bounding box center [217, 144] width 9 height 9
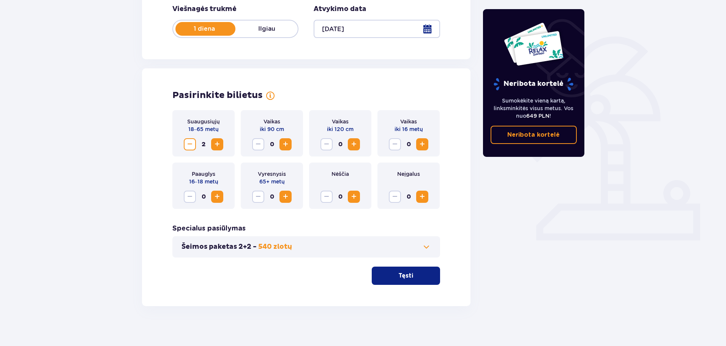
click at [217, 143] on span "Padidinti" at bounding box center [217, 144] width 9 height 9
click at [218, 145] on span "Padidinti" at bounding box center [217, 144] width 9 height 9
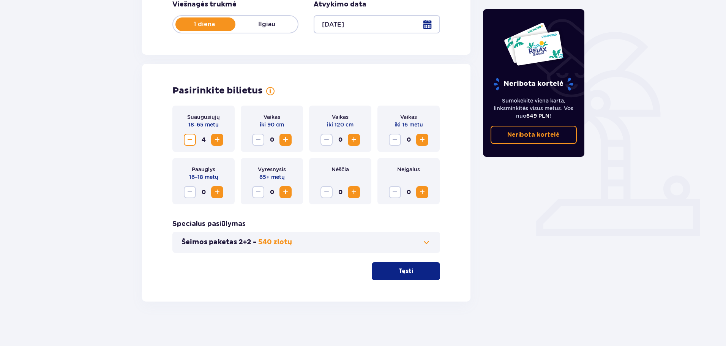
scroll to position [158, 0]
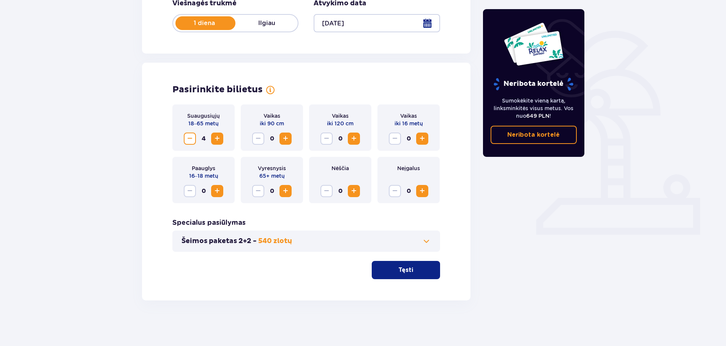
click at [398, 270] on font "Tęsti" at bounding box center [405, 270] width 15 height 6
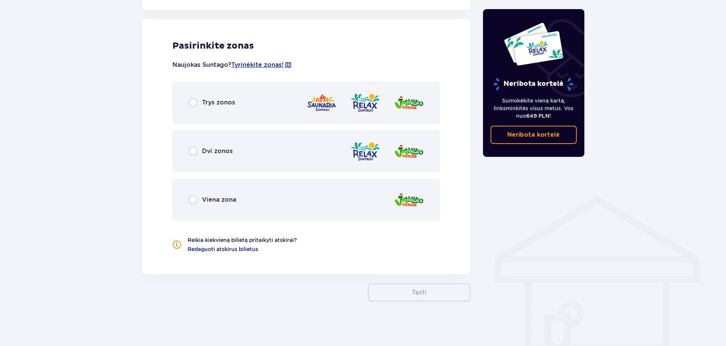
scroll to position [421, 0]
click at [213, 101] on font "Trys zonos" at bounding box center [218, 101] width 33 height 7
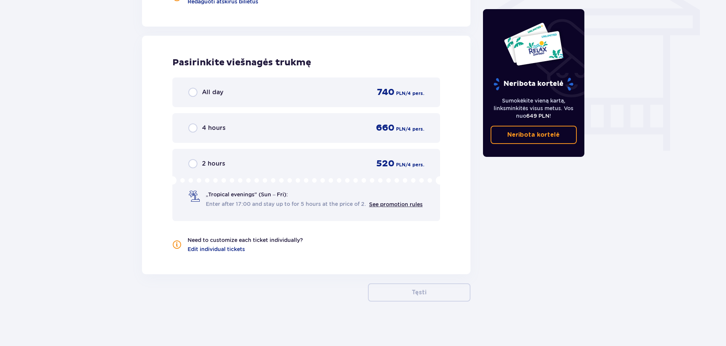
scroll to position [668, 0]
click at [213, 90] on font "Visą dieną" at bounding box center [218, 91] width 32 height 7
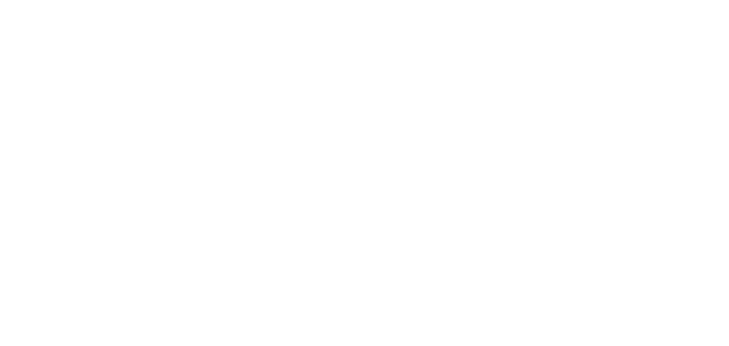
scroll to position [0, 0]
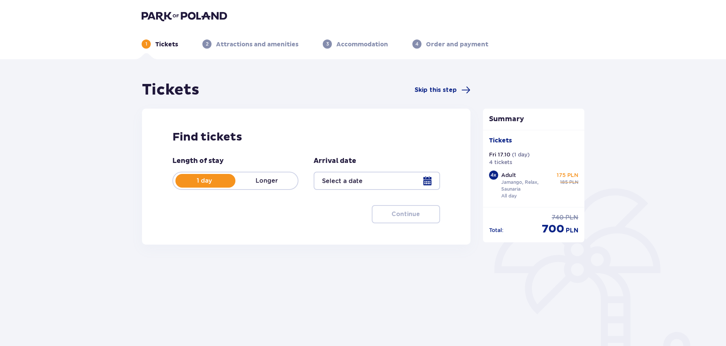
type input "[DATE]"
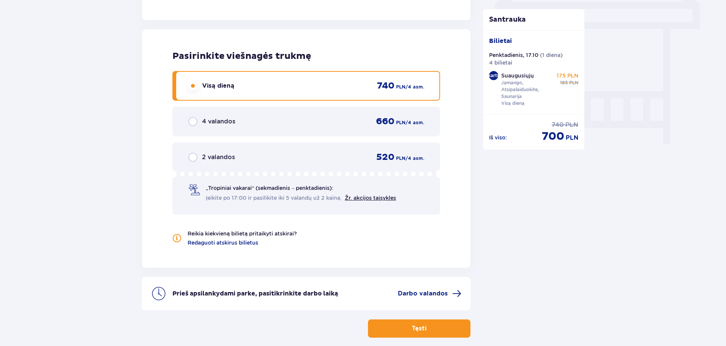
scroll to position [712, 0]
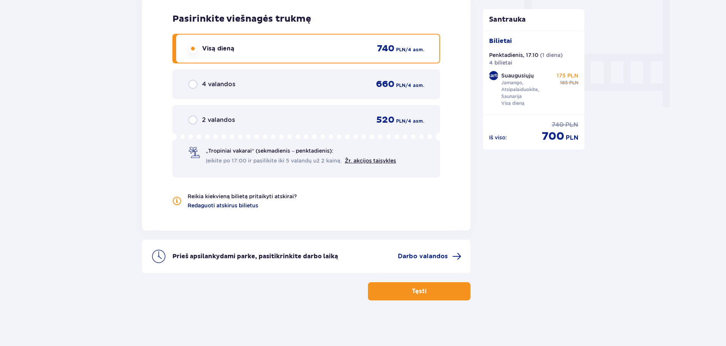
click at [233, 206] on font "Redaguoti atskirus bilietus" at bounding box center [223, 205] width 71 height 6
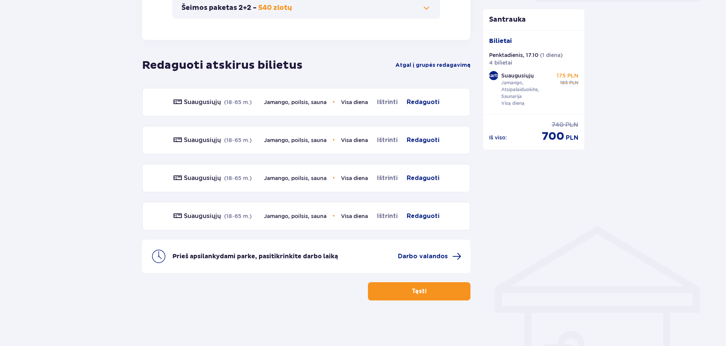
scroll to position [277, 0]
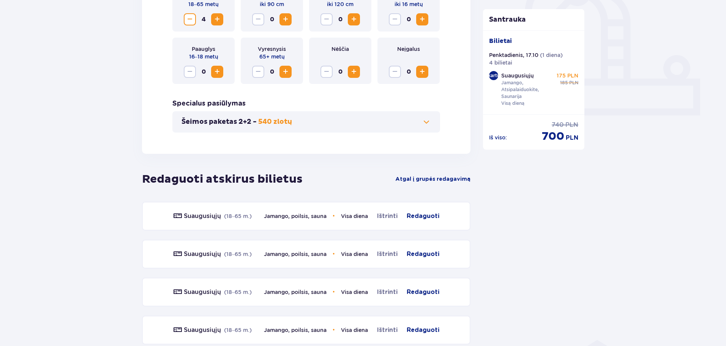
click at [278, 123] on font "540 zlotų" at bounding box center [275, 121] width 34 height 9
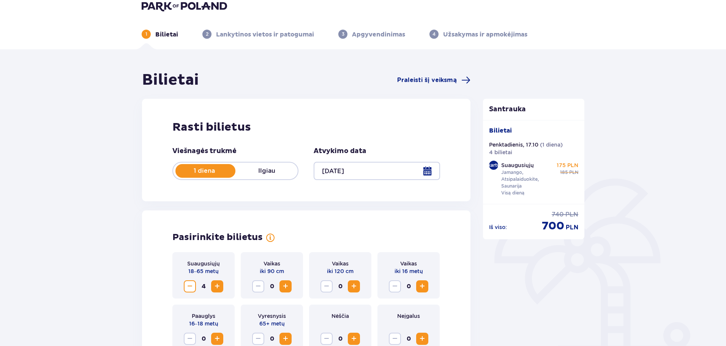
scroll to position [0, 0]
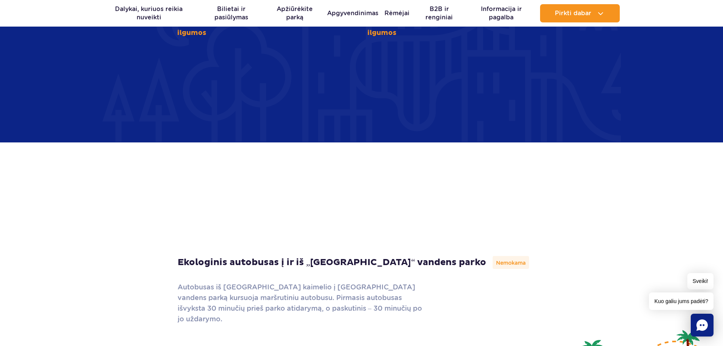
scroll to position [2164, 0]
